Goal: Task Accomplishment & Management: Complete application form

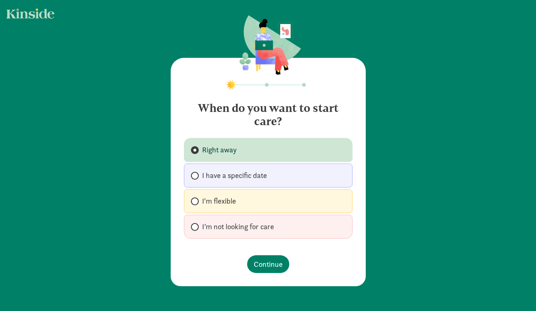
click at [257, 204] on label "I'm flexible" at bounding box center [268, 201] width 168 height 24
click at [196, 204] on input "I'm flexible" at bounding box center [193, 201] width 5 height 5
radio input "true"
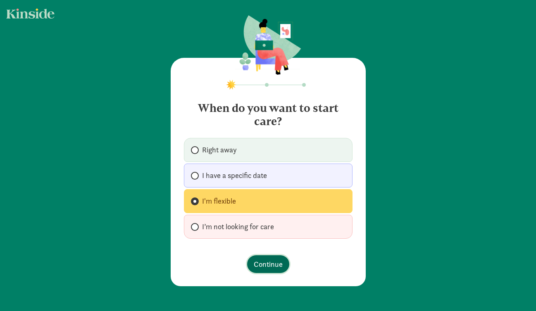
click at [260, 268] on span "Continue" at bounding box center [268, 263] width 29 height 11
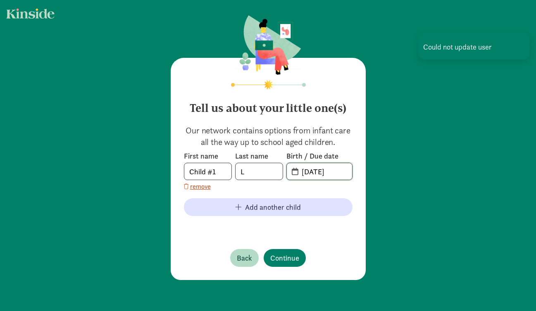
click at [324, 169] on input "[DATE]" at bounding box center [323, 171] width 55 height 17
type input "[DATE]"
click at [291, 258] on span "Continue" at bounding box center [284, 257] width 29 height 11
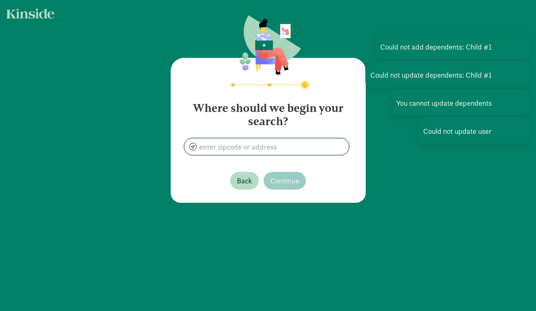
click at [237, 145] on input at bounding box center [266, 146] width 164 height 17
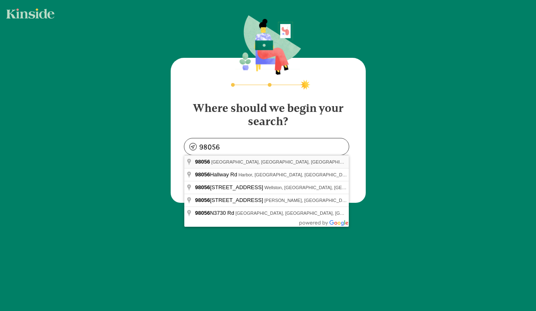
type input "[GEOGRAPHIC_DATA], [GEOGRAPHIC_DATA]"
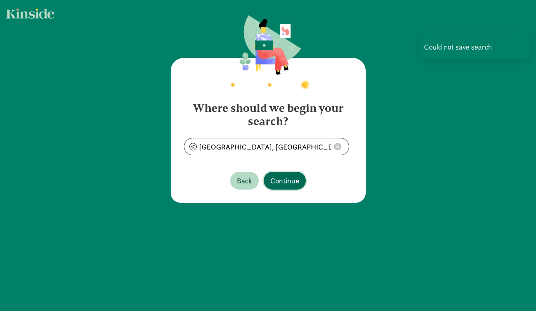
click at [284, 182] on span "Continue" at bounding box center [284, 180] width 29 height 11
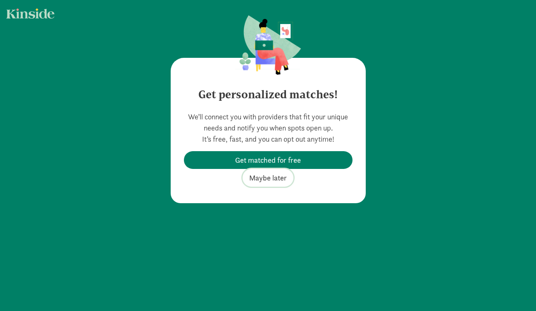
click at [277, 180] on span "Maybe later" at bounding box center [268, 177] width 38 height 11
click at [262, 178] on span "Maybe later" at bounding box center [268, 177] width 38 height 11
click at [196, 69] on div "Get personalized matches! We’ll connect you with providers that fit your unique…" at bounding box center [268, 130] width 195 height 145
click at [255, 178] on span "Maybe later" at bounding box center [268, 177] width 38 height 11
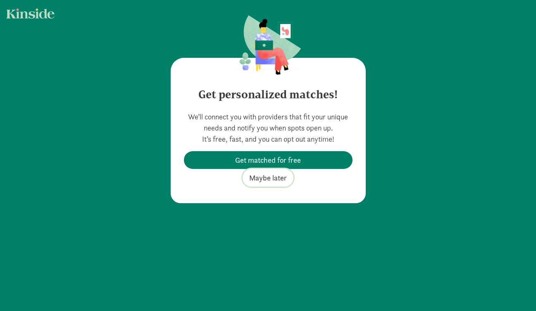
click at [255, 178] on span "Maybe later" at bounding box center [268, 177] width 38 height 11
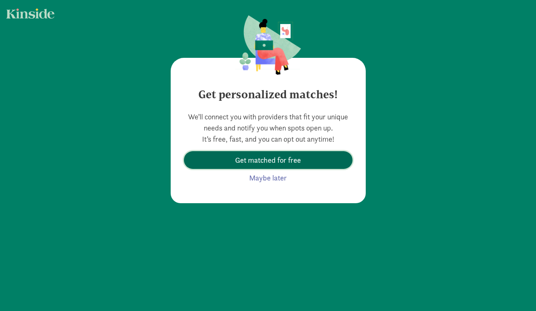
click at [264, 163] on span "Get matched for free" at bounding box center [268, 159] width 66 height 11
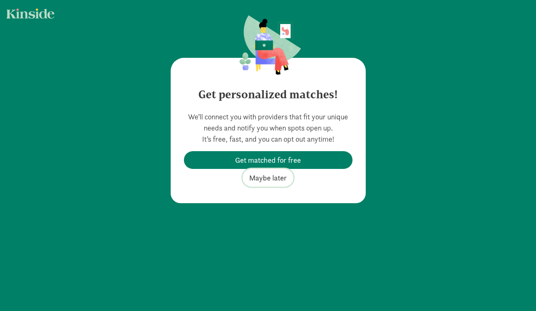
click at [264, 178] on span "Maybe later" at bounding box center [268, 177] width 38 height 11
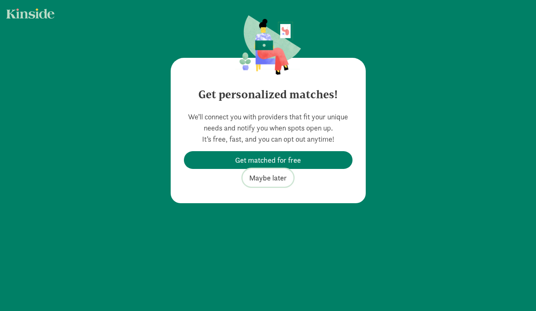
click at [264, 178] on span "Maybe later" at bounding box center [268, 177] width 38 height 11
